Goal: Transaction & Acquisition: Purchase product/service

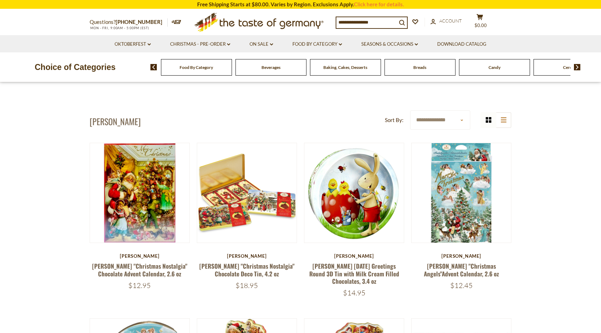
click at [374, 20] on input at bounding box center [367, 22] width 60 height 10
type input "**********"
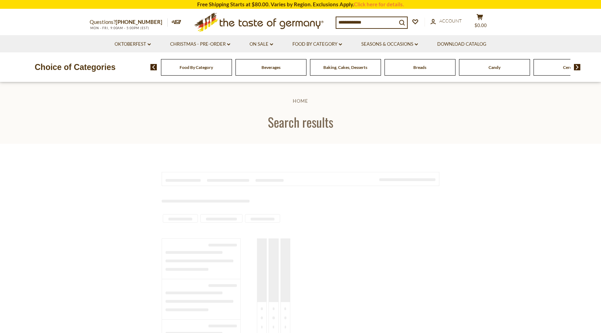
type input "**********"
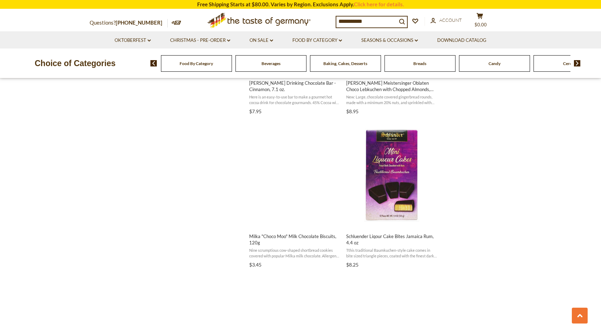
scroll to position [1122, 0]
